Goal: Task Accomplishment & Management: Complete application form

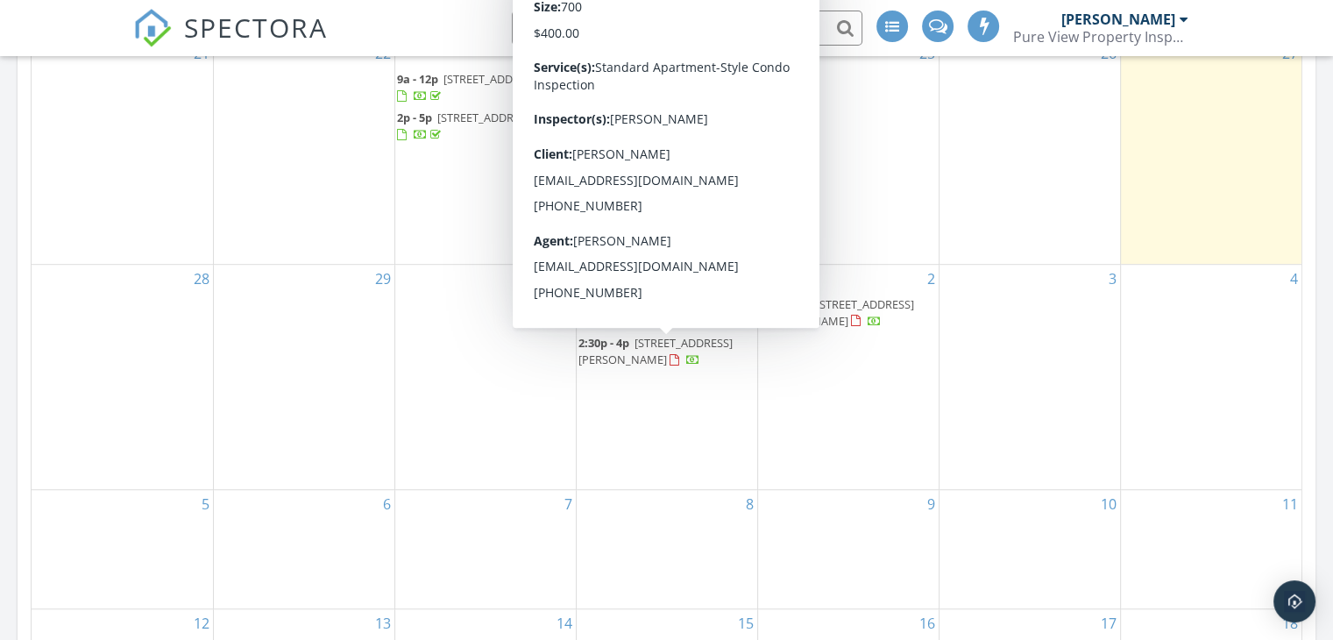
scroll to position [1005, 0]
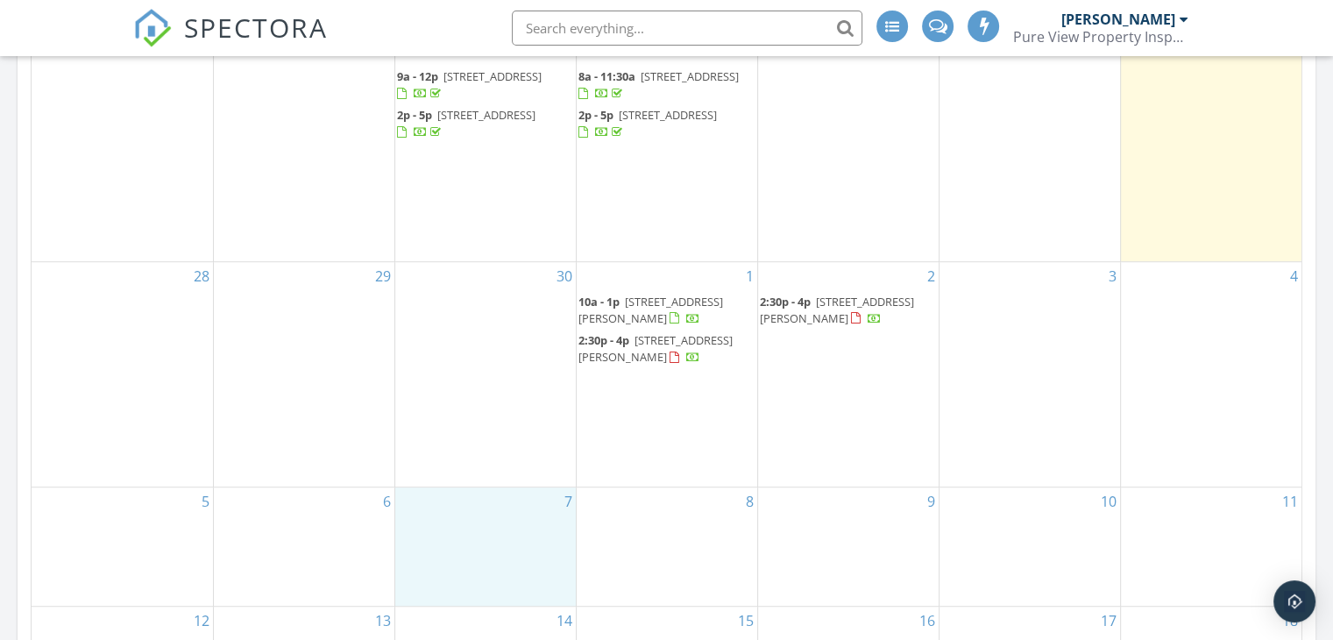
click at [463, 510] on div "7" at bounding box center [485, 546] width 181 height 118
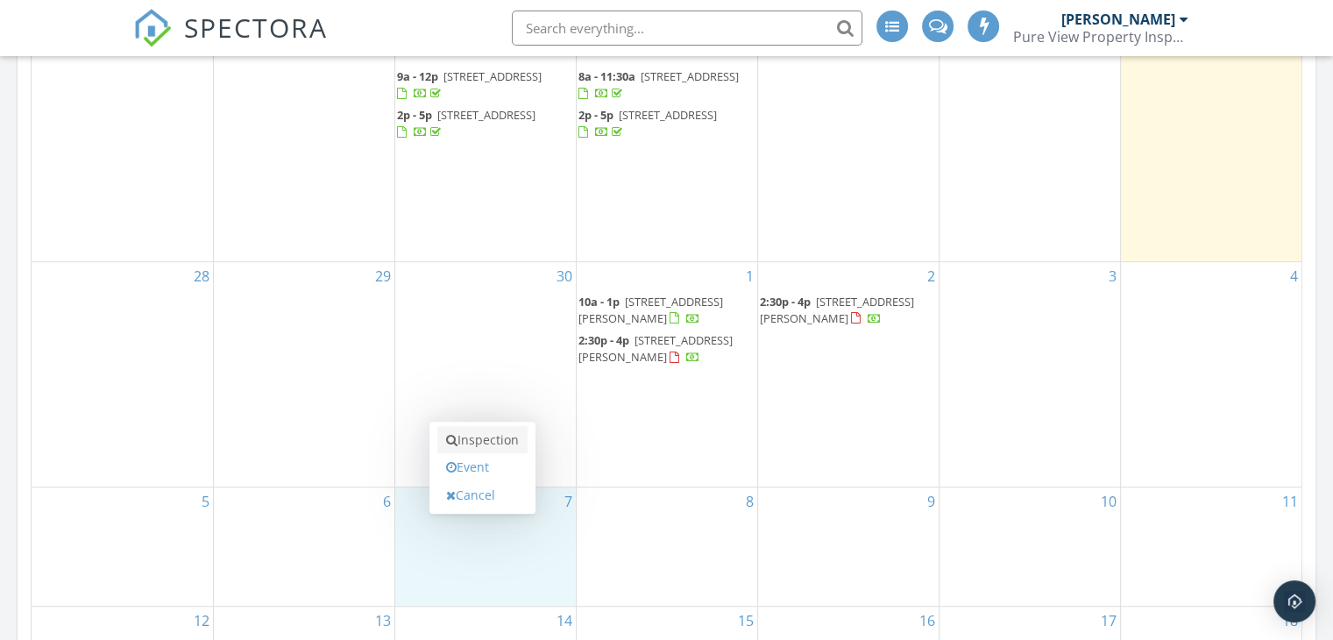
click at [494, 440] on link "Inspection" at bounding box center [482, 440] width 90 height 28
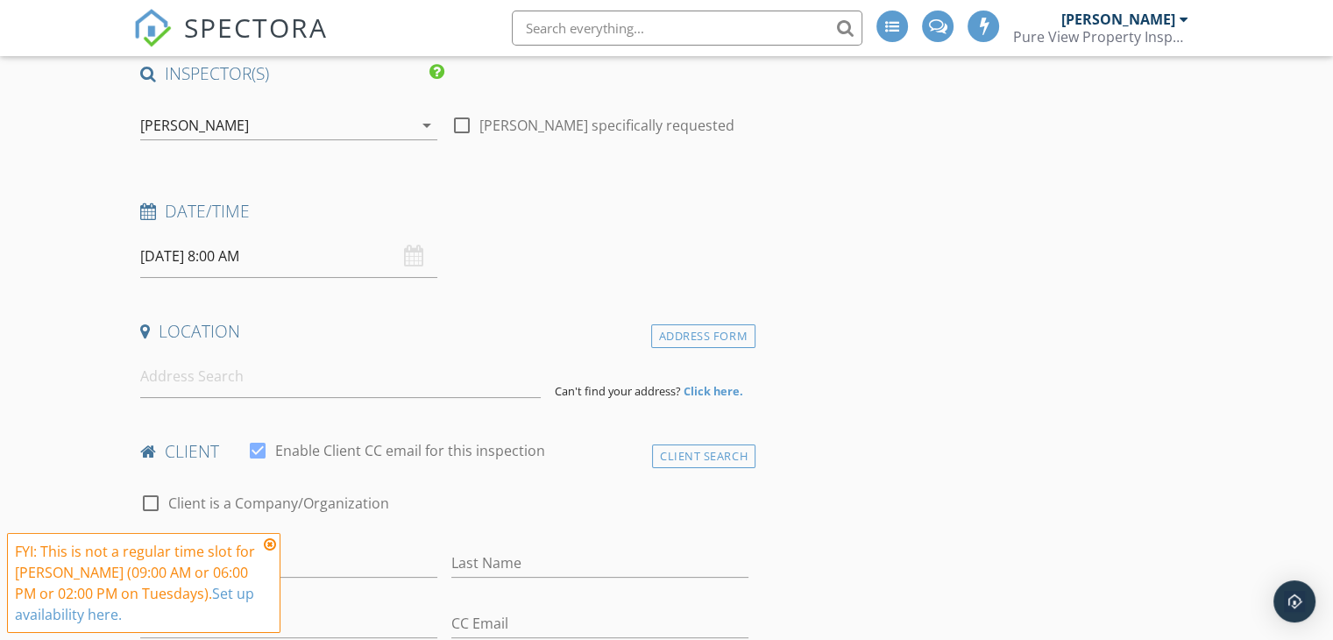
scroll to position [165, 0]
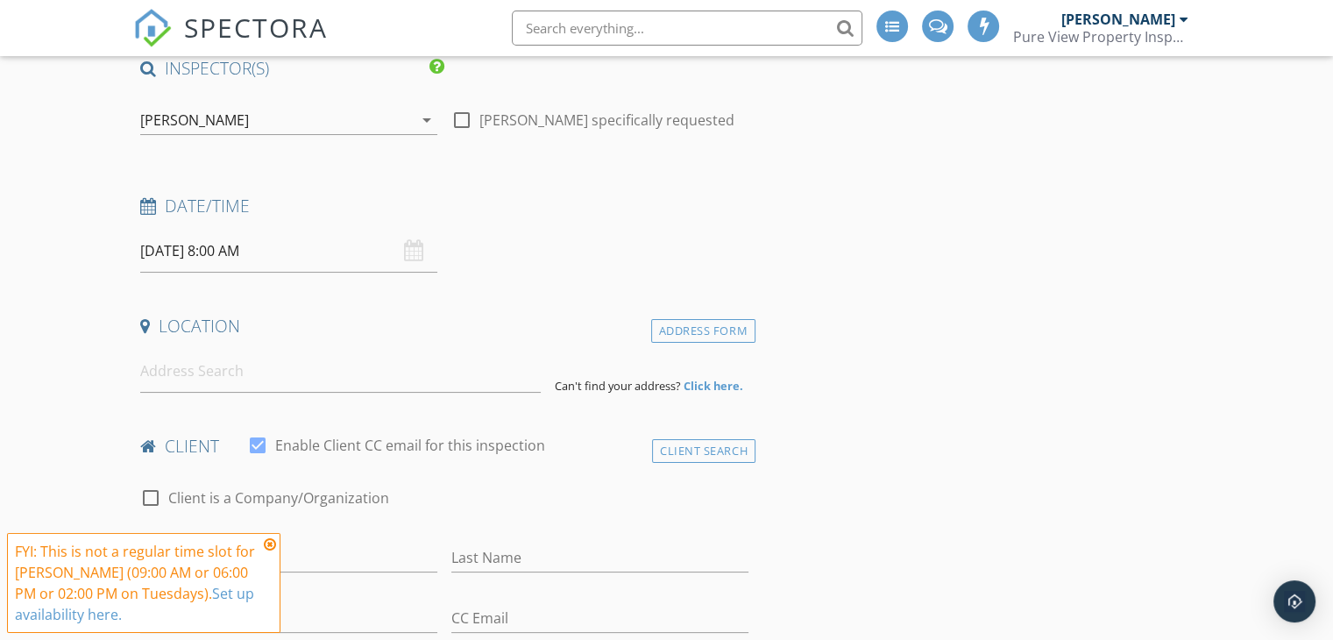
click at [412, 250] on div "[DATE] 8:00 AM" at bounding box center [288, 251] width 297 height 43
click at [396, 246] on input "[DATE] 8:00 AM" at bounding box center [288, 251] width 297 height 43
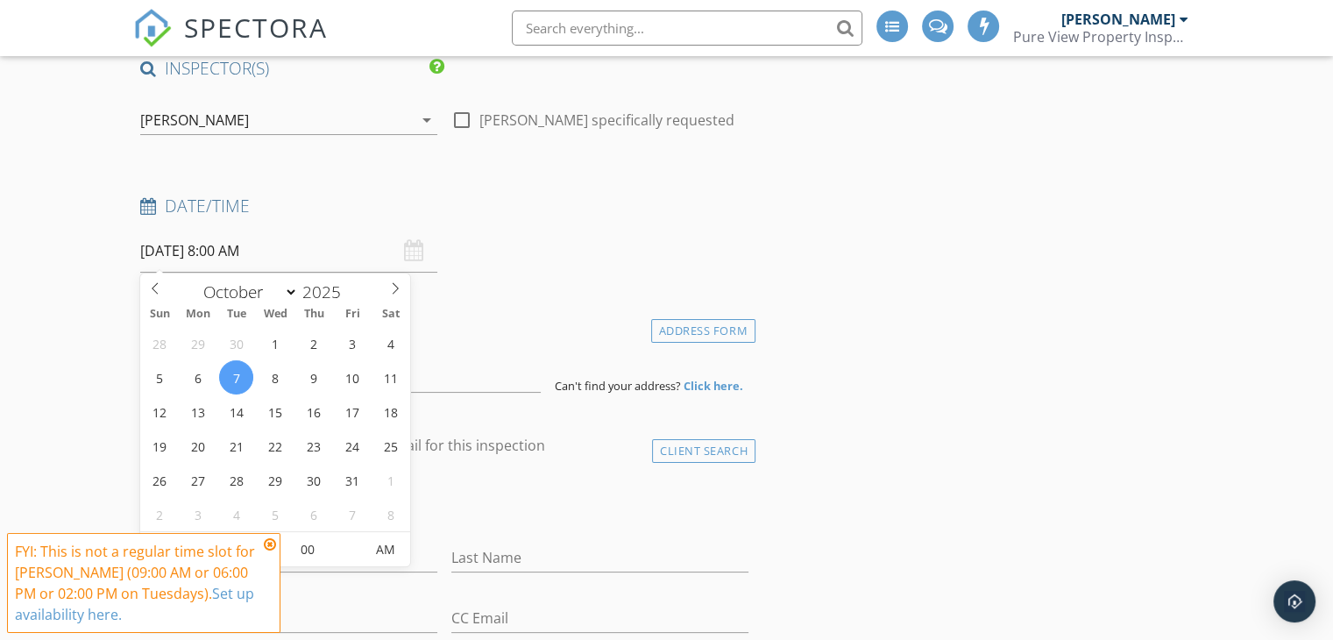
click at [275, 547] on icon at bounding box center [270, 544] width 12 height 14
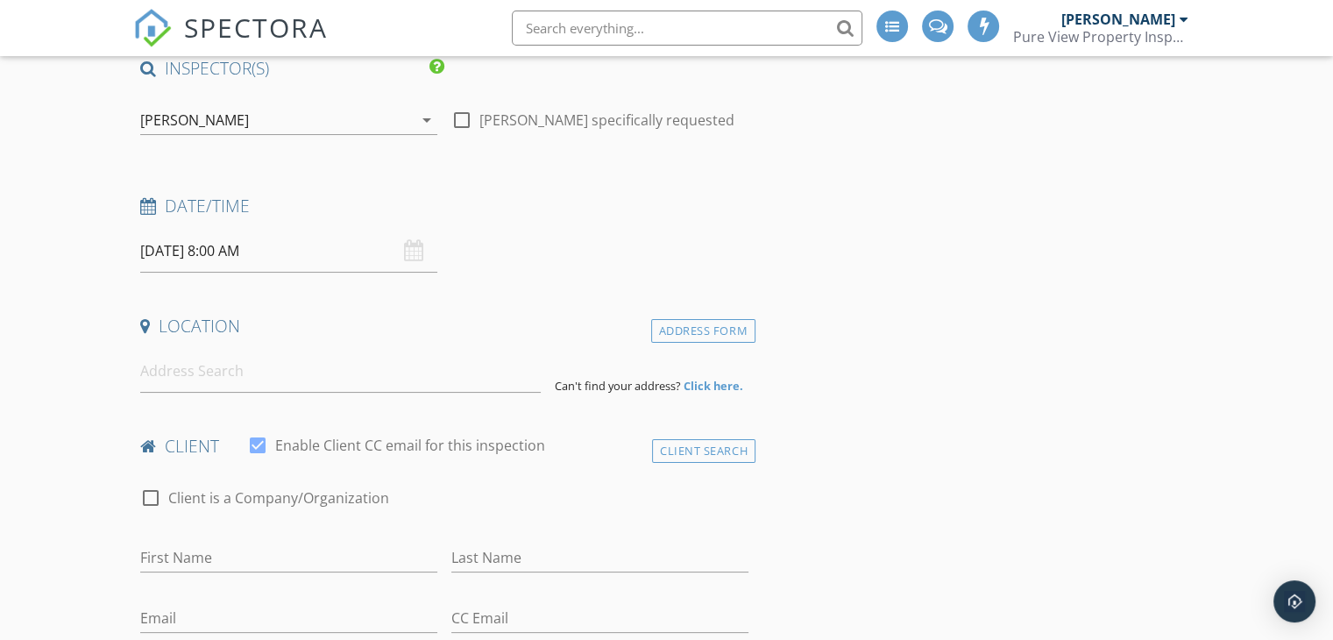
click at [404, 249] on div "[DATE] 8:00 AM" at bounding box center [288, 251] width 297 height 43
click at [319, 250] on input "[DATE] 8:00 AM" at bounding box center [288, 251] width 297 height 43
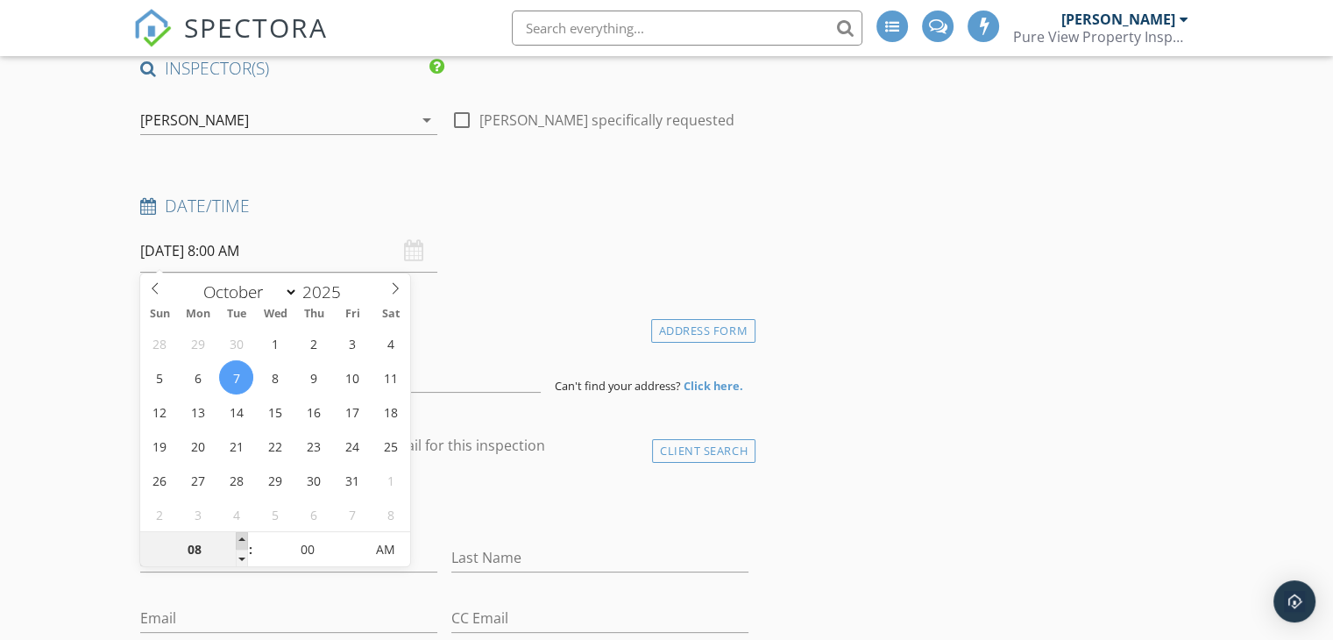
type input "09"
type input "[DATE] 9:00 AM"
click at [241, 536] on span at bounding box center [242, 541] width 12 height 18
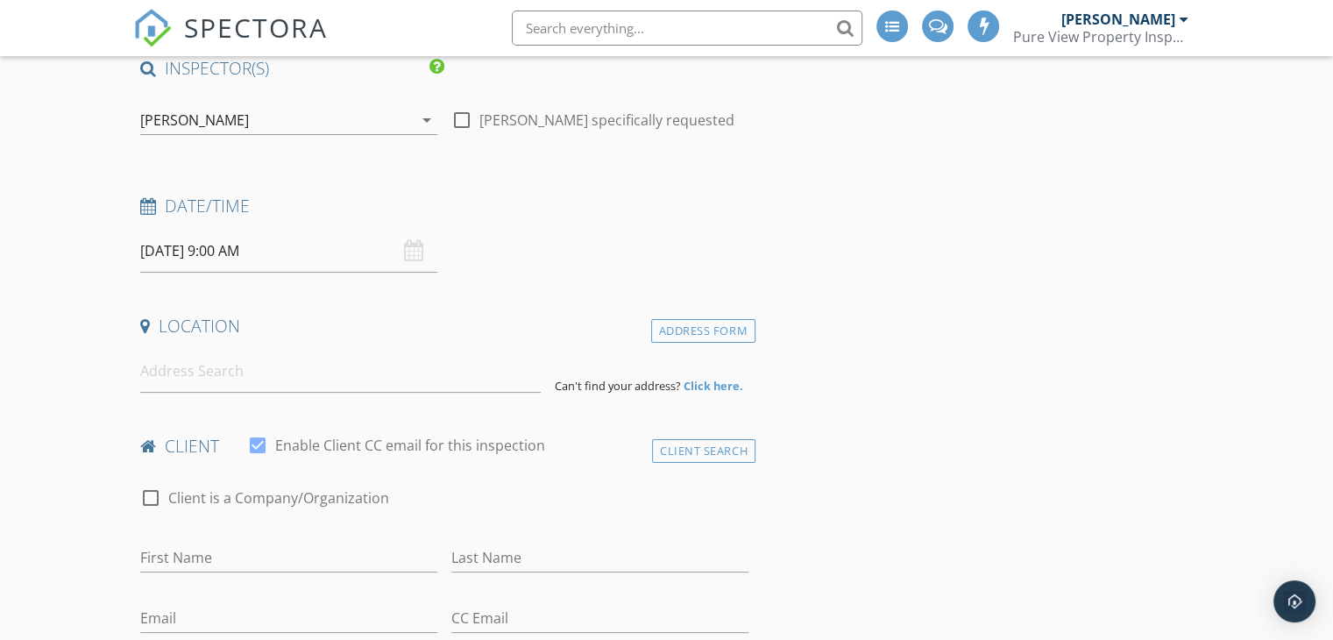
click at [259, 377] on input at bounding box center [340, 371] width 401 height 43
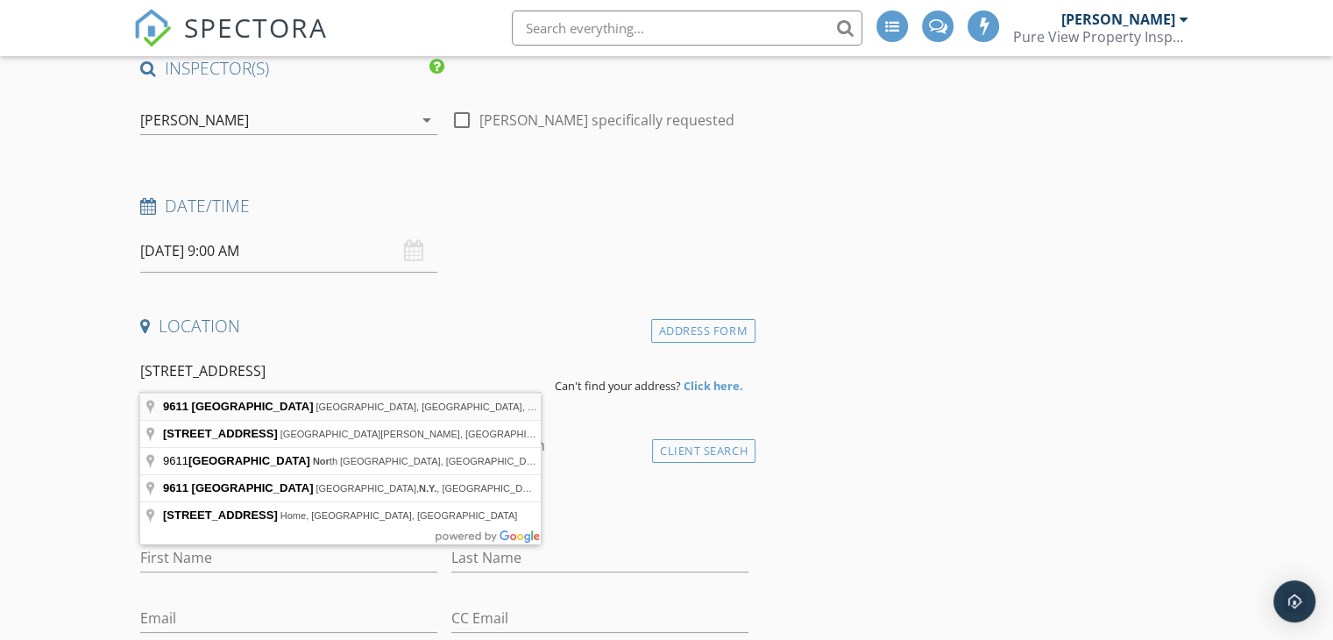
type input "[STREET_ADDRESS]"
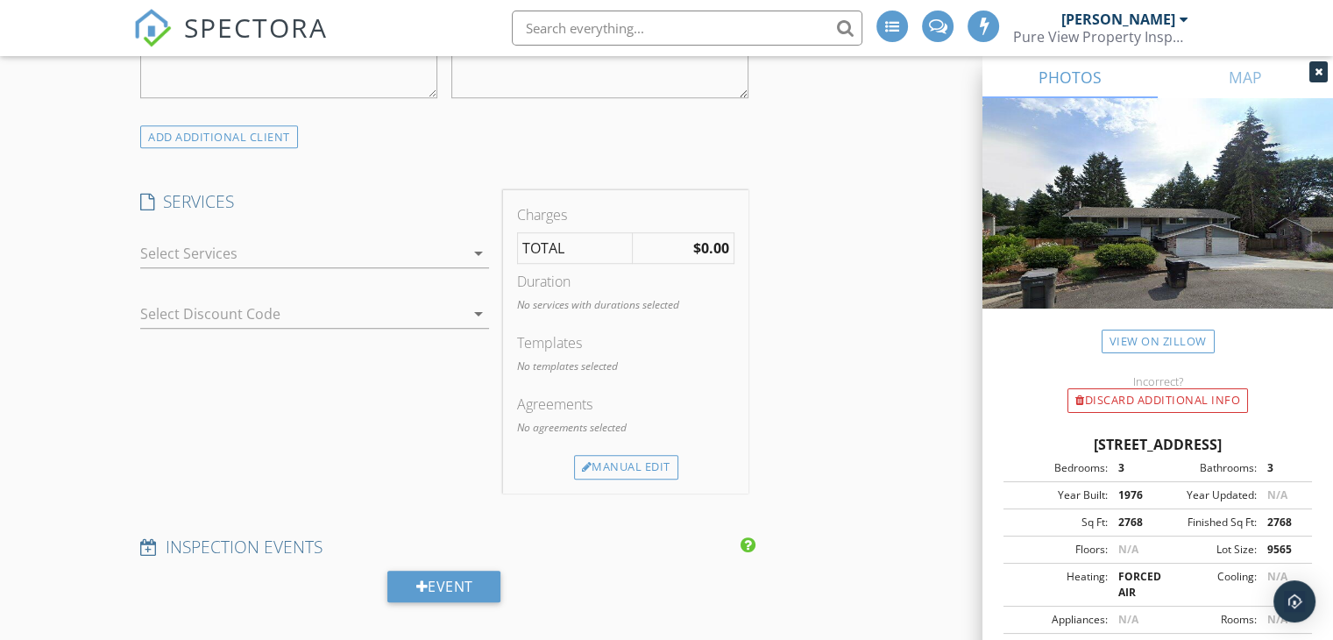
scroll to position [1247, 0]
click at [379, 250] on div at bounding box center [302, 252] width 324 height 28
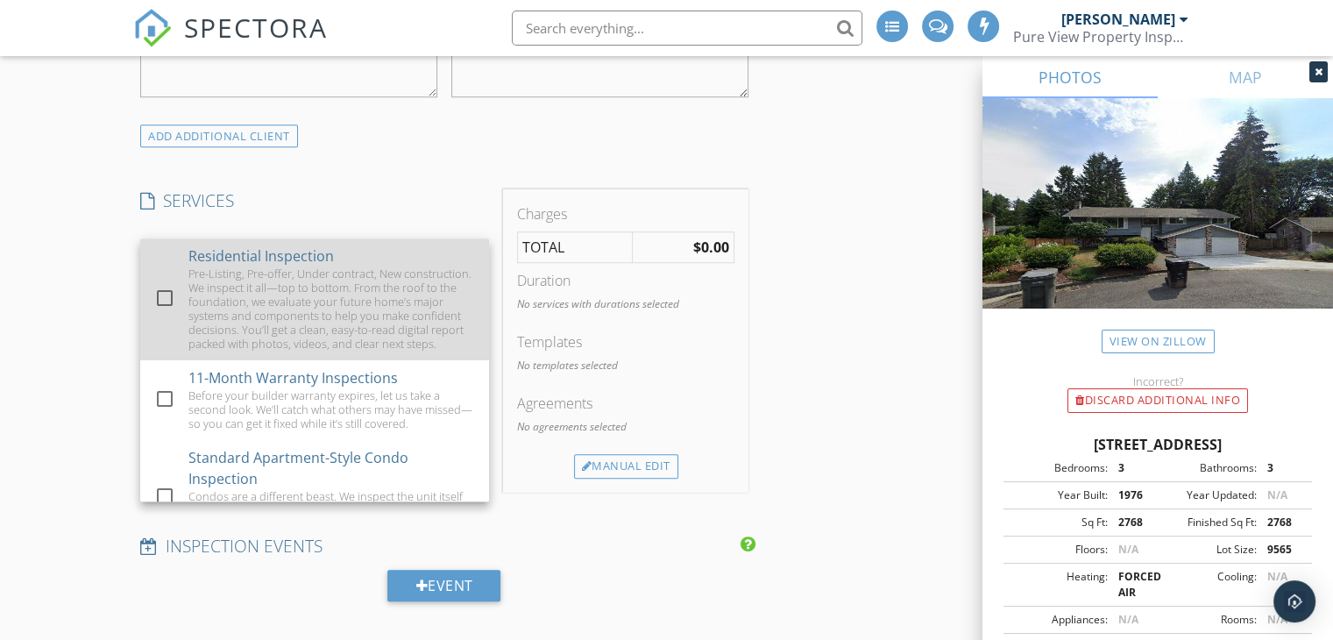
click at [372, 268] on div "Pre-Listing, Pre-offer, Under contract, New construction. We inspect it all—top…" at bounding box center [331, 308] width 287 height 84
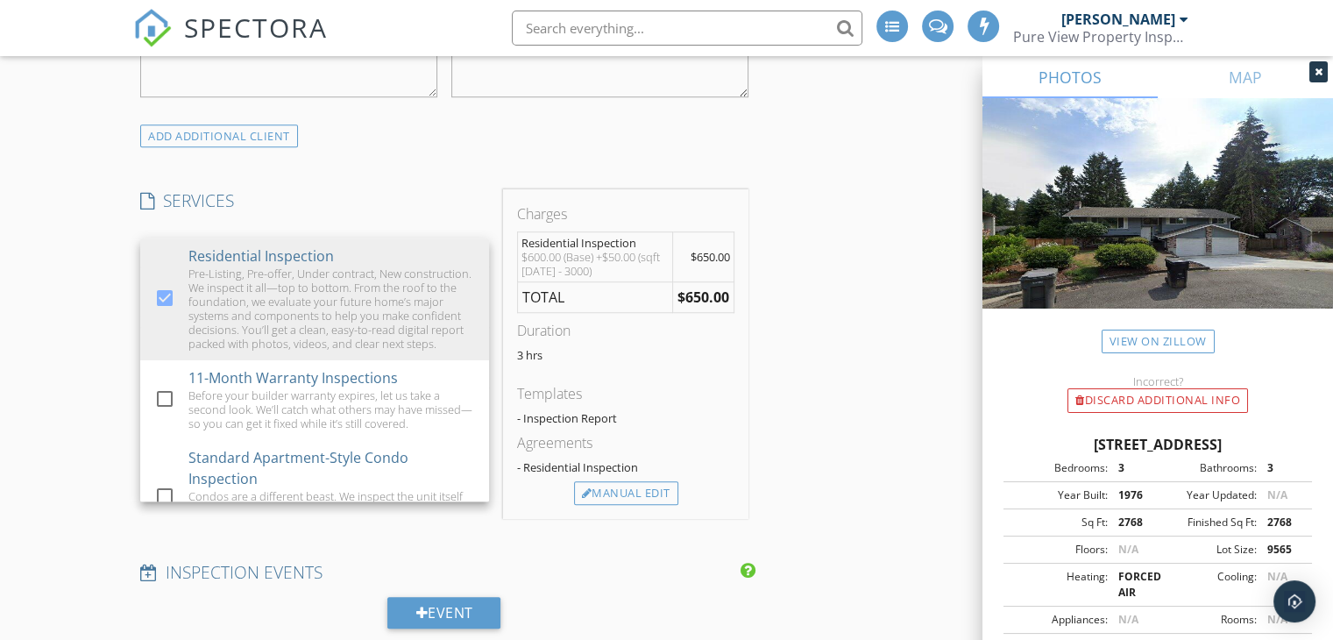
click at [422, 186] on div "INSPECTOR(S) check_box [PERSON_NAME] PRIMARY [PERSON_NAME] arrow_drop_down chec…" at bounding box center [444, 580] width 622 height 3210
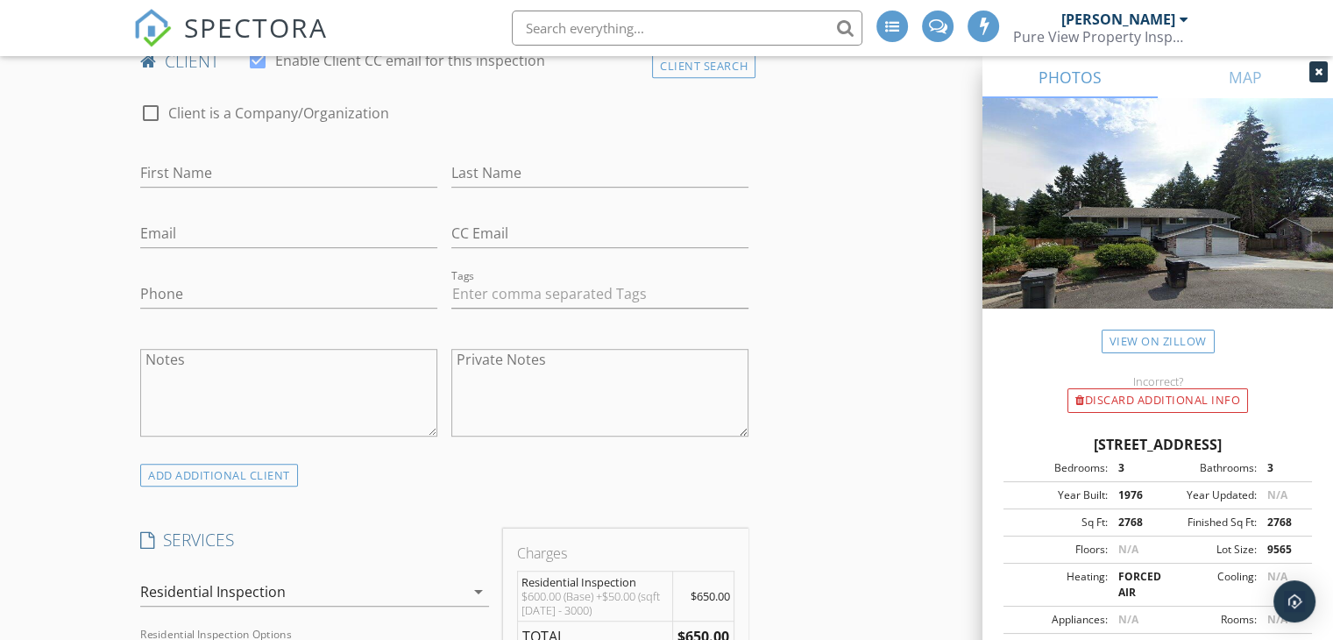
scroll to position [907, 0]
click at [393, 176] on input "First Name" at bounding box center [288, 174] width 297 height 29
click at [1157, 334] on link "View on Zillow" at bounding box center [1158, 342] width 113 height 24
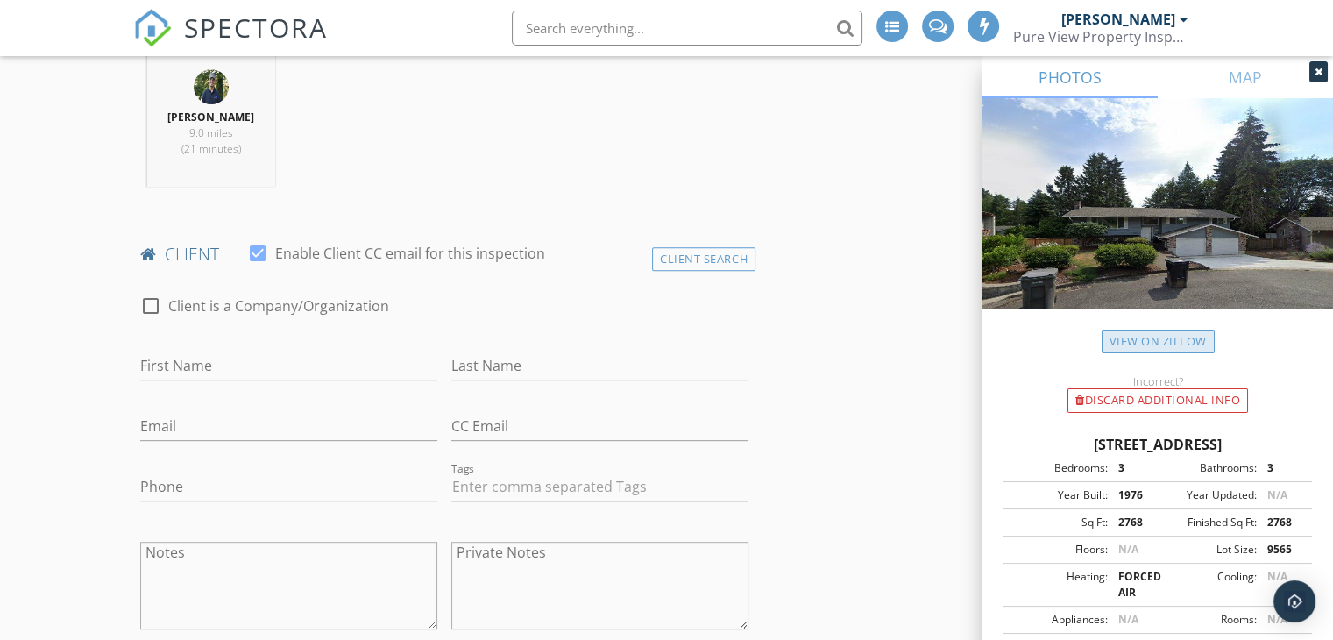
scroll to position [715, 0]
click at [368, 375] on input "First Name" at bounding box center [288, 365] width 297 height 29
type input "[PERSON_NAME]"
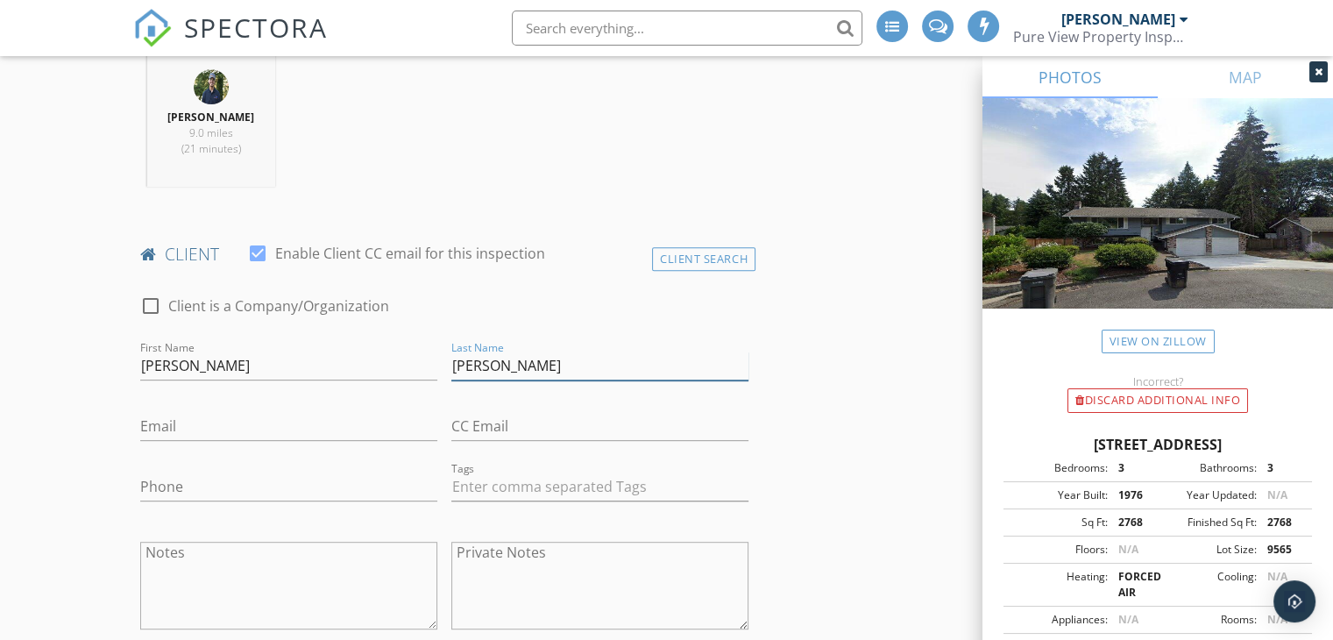
type input "[PERSON_NAME]"
click at [368, 375] on input "[PERSON_NAME]" at bounding box center [288, 365] width 297 height 29
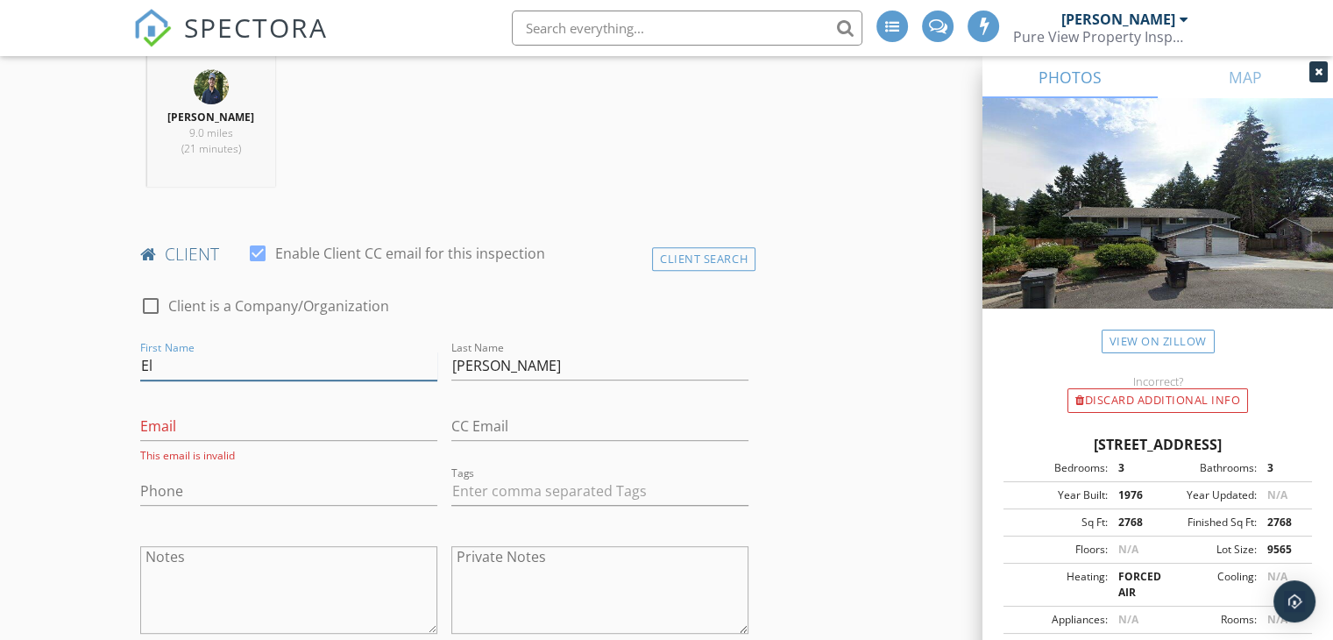
type input "E"
type input "[PERSON_NAME]"
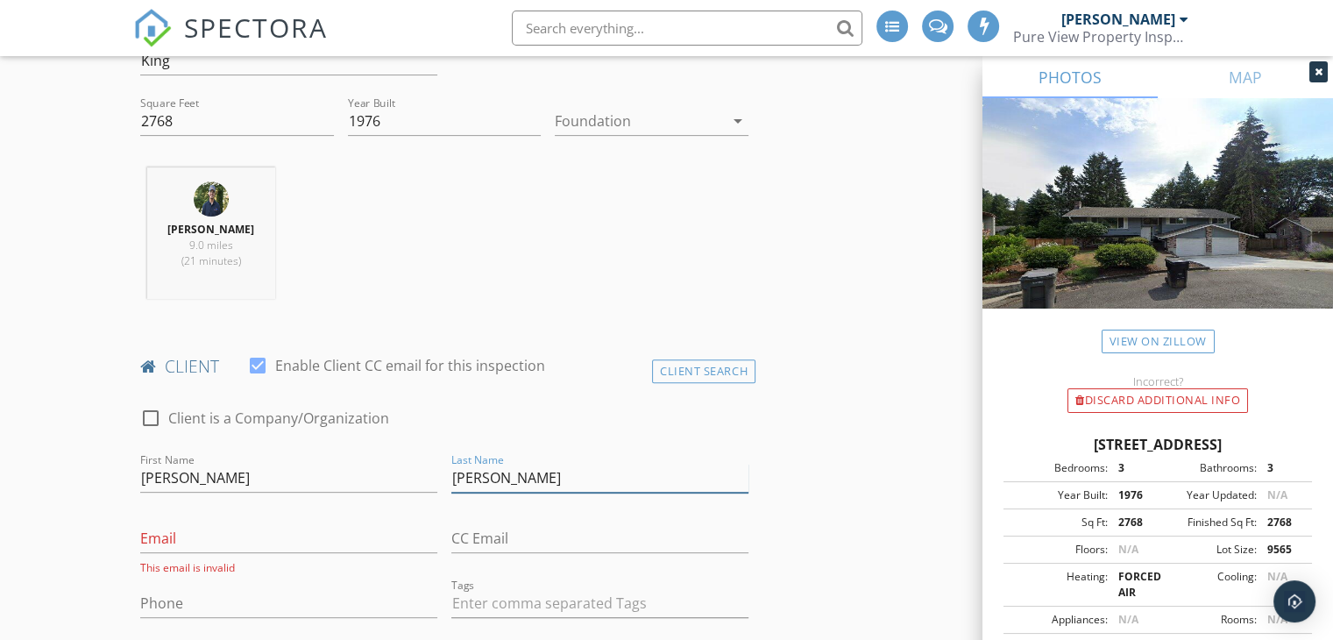
scroll to position [677, 0]
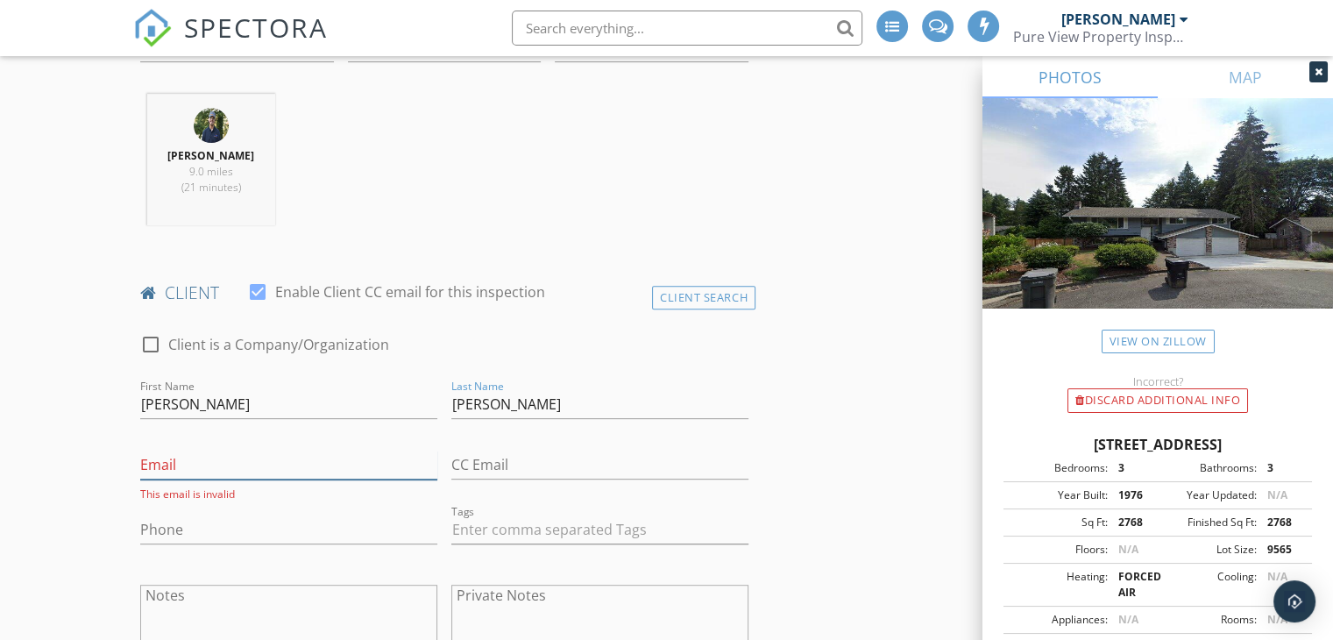
click at [373, 467] on input "Email" at bounding box center [288, 465] width 297 height 29
paste input "[EMAIL_ADDRESS][DOMAIN_NAME]"
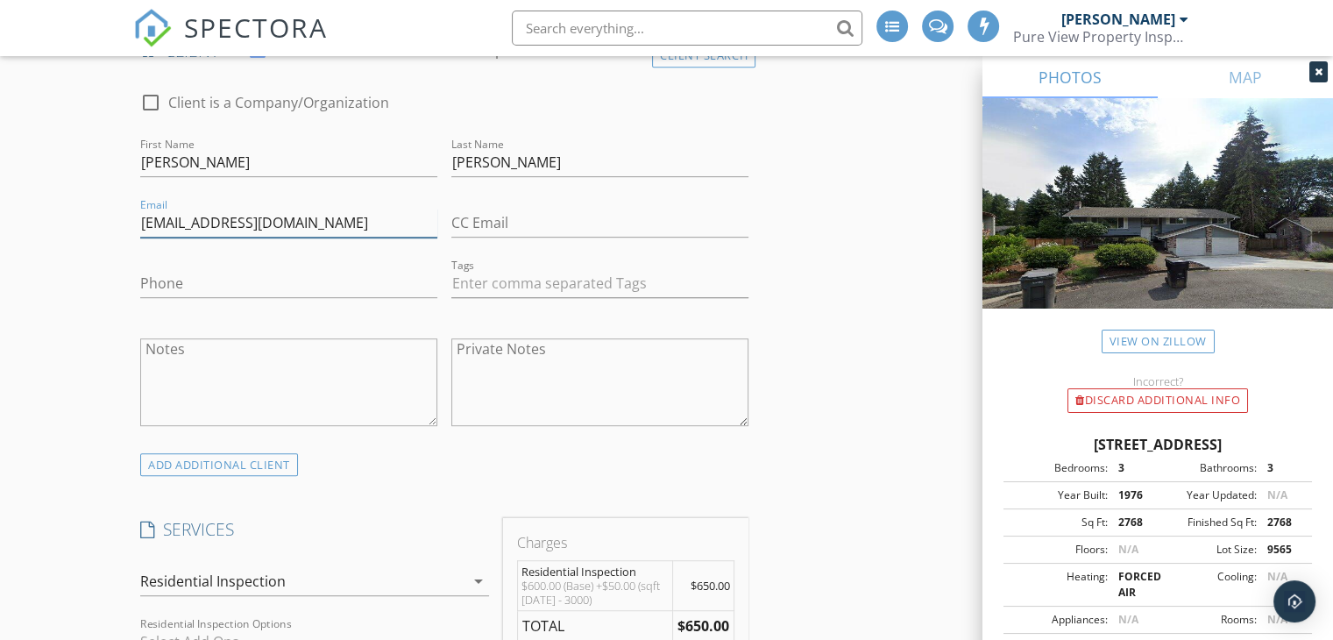
scroll to position [900, 0]
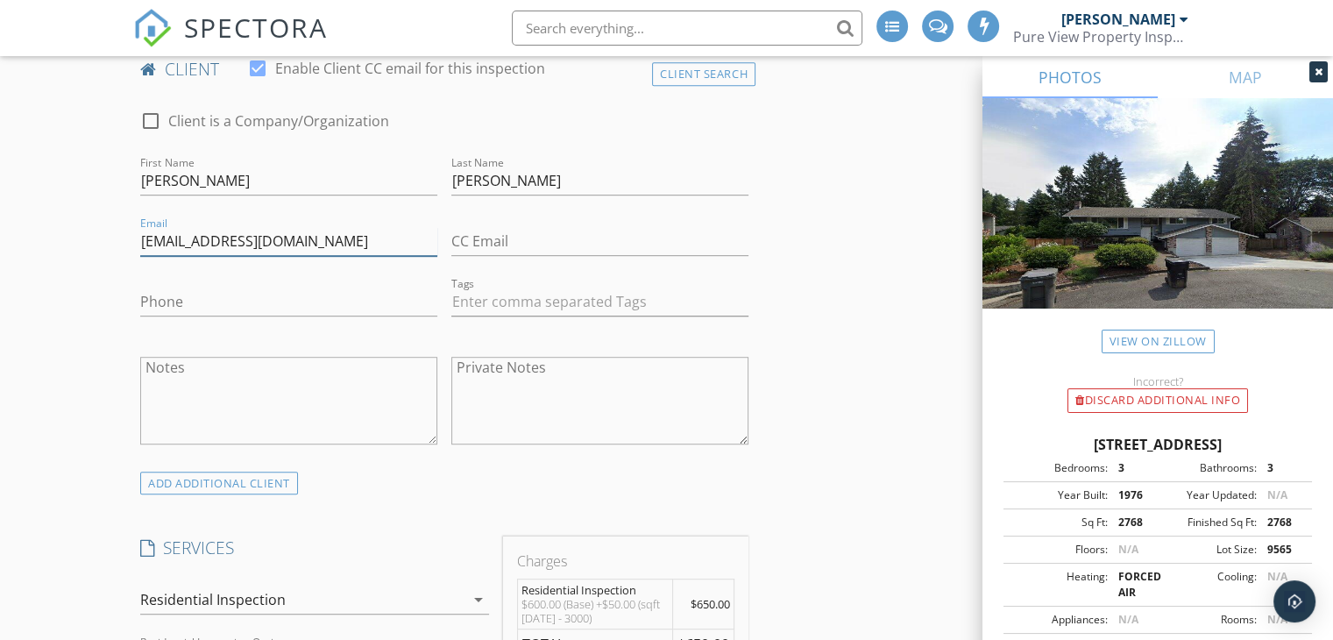
type input "[EMAIL_ADDRESS][DOMAIN_NAME]"
